Goal: Find specific page/section: Find specific page/section

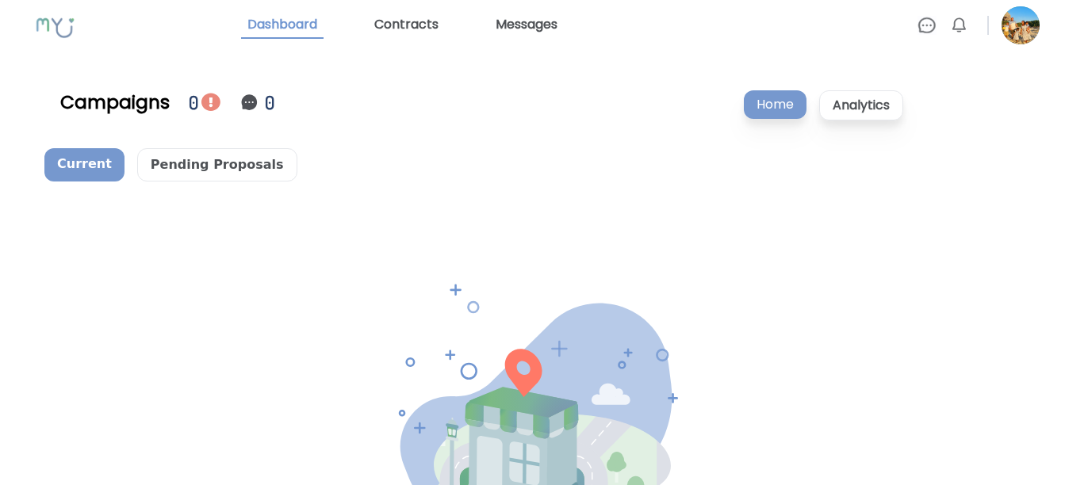
click at [1017, 36] on img at bounding box center [1021, 25] width 38 height 38
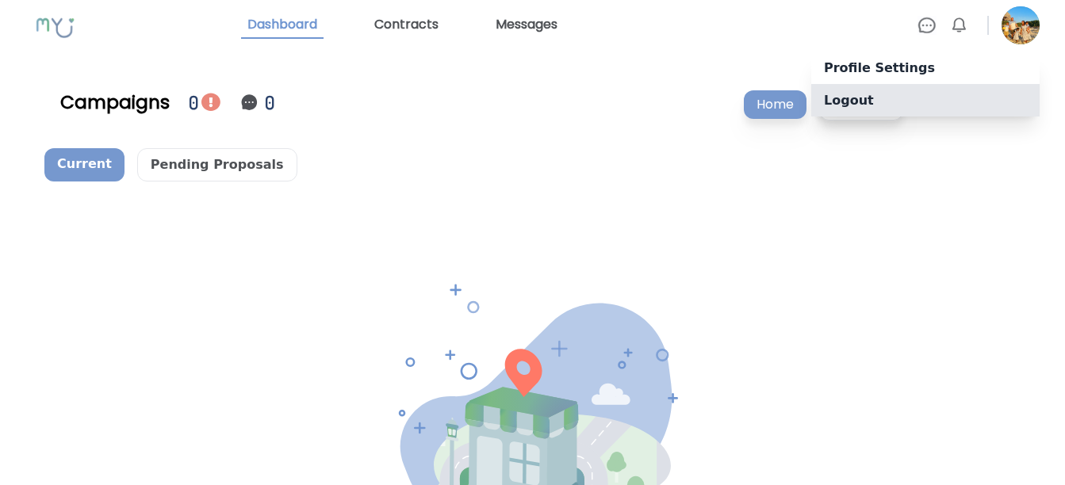
click at [963, 91] on p "Logout" at bounding box center [925, 100] width 228 height 33
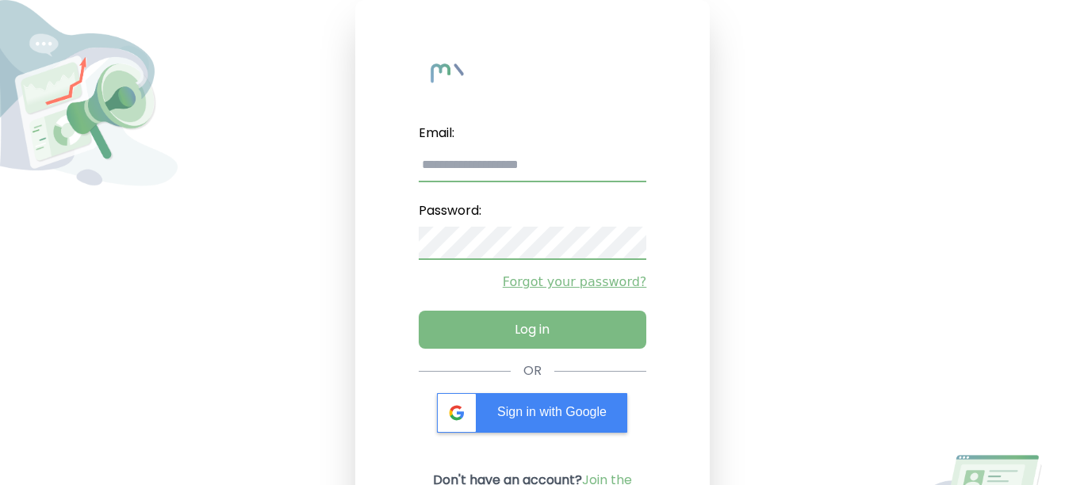
type input "**********"
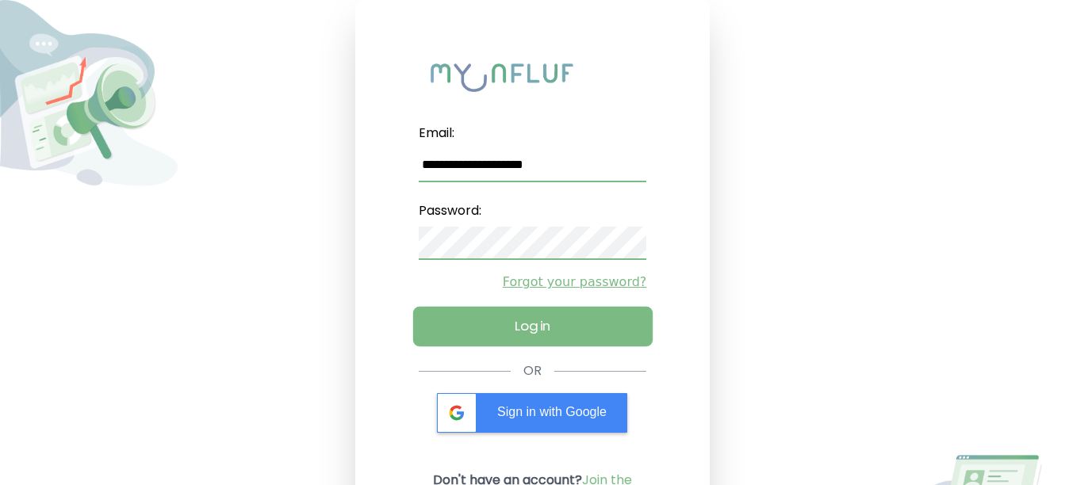
click at [526, 329] on button "Log in" at bounding box center [532, 327] width 240 height 40
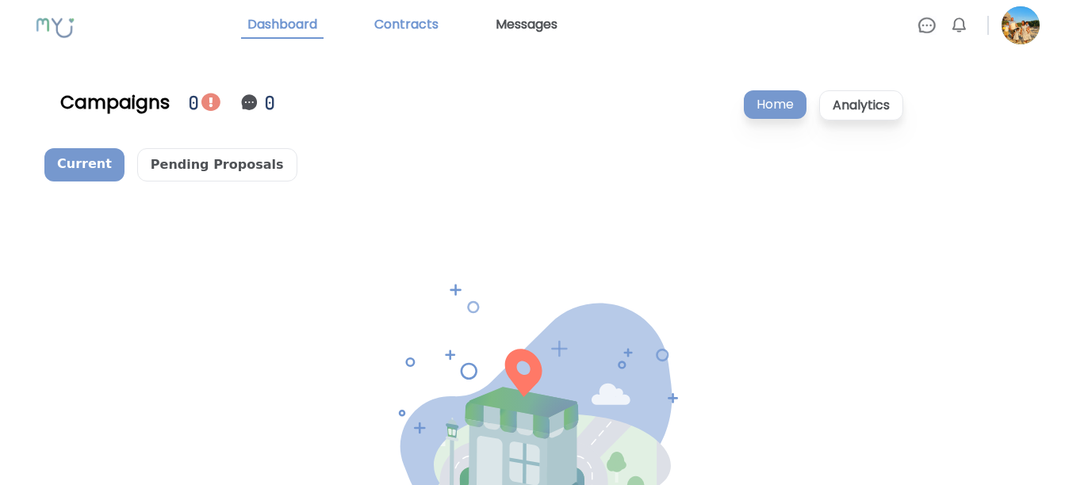
click at [405, 29] on link "Contracts" at bounding box center [406, 25] width 77 height 27
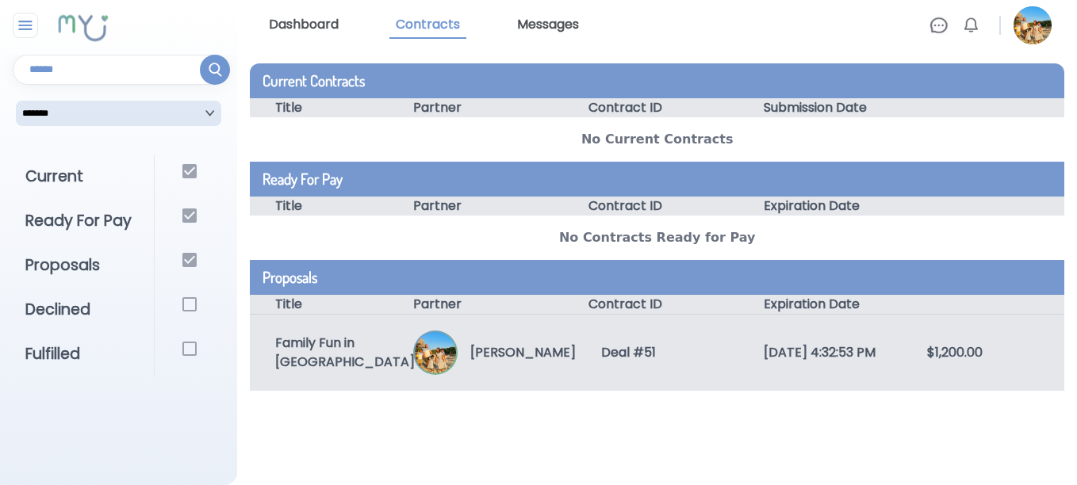
click at [591, 358] on div "Deal # 51" at bounding box center [657, 352] width 163 height 19
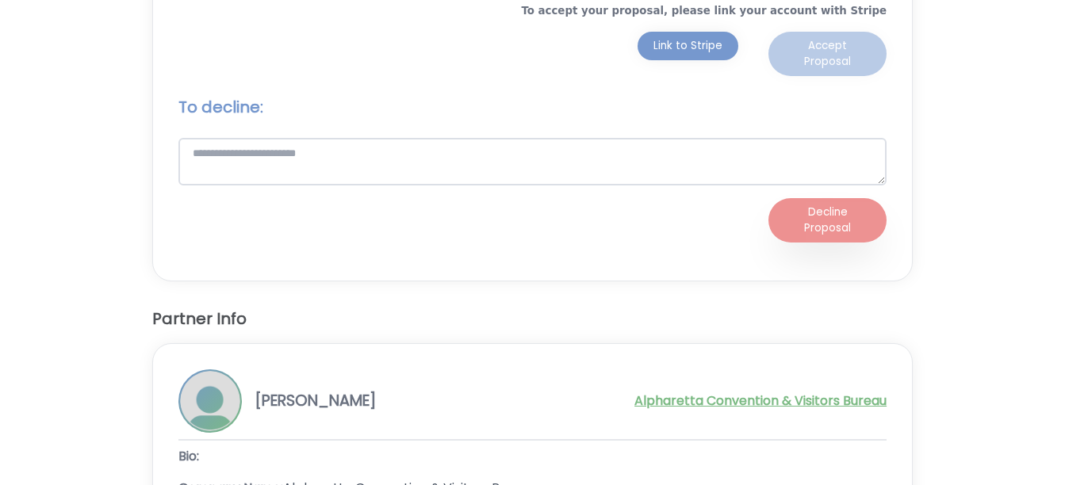
scroll to position [3293, 0]
